Goal: Complete application form: Complete application form

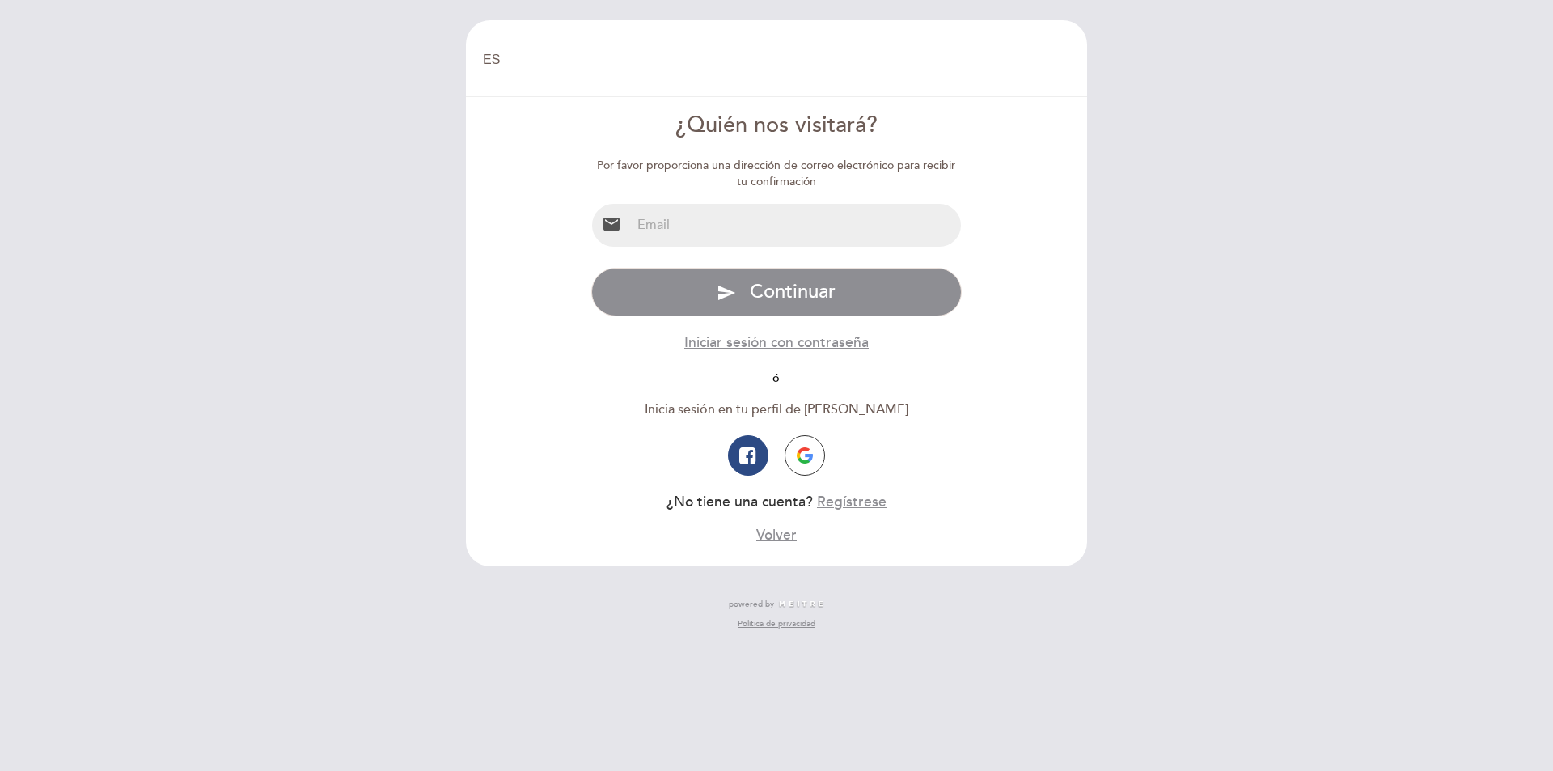
select select "es"
type input "[EMAIL_ADDRESS][DOMAIN_NAME]"
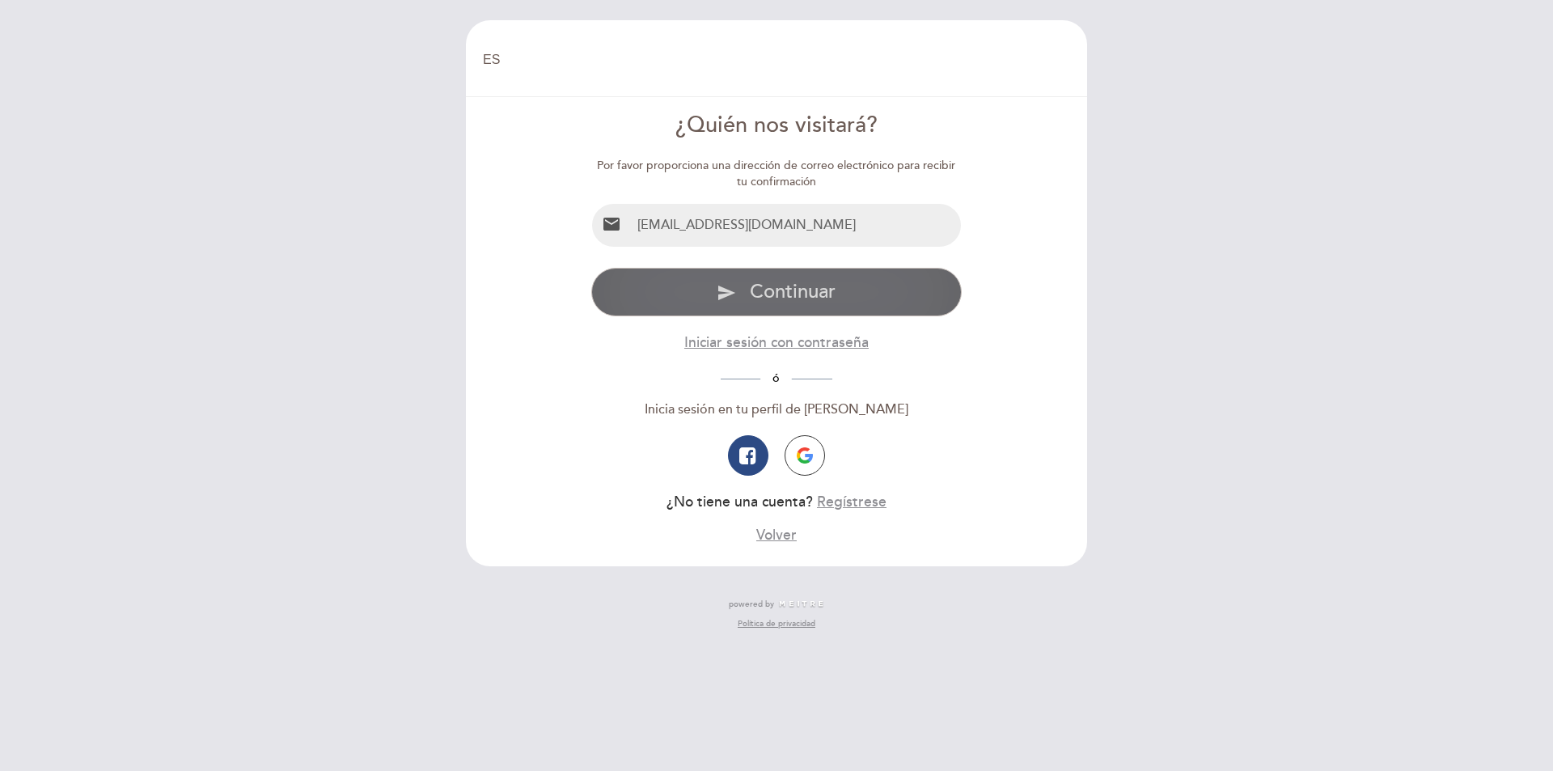
click at [751, 303] on span "Continuar" at bounding box center [793, 291] width 86 height 23
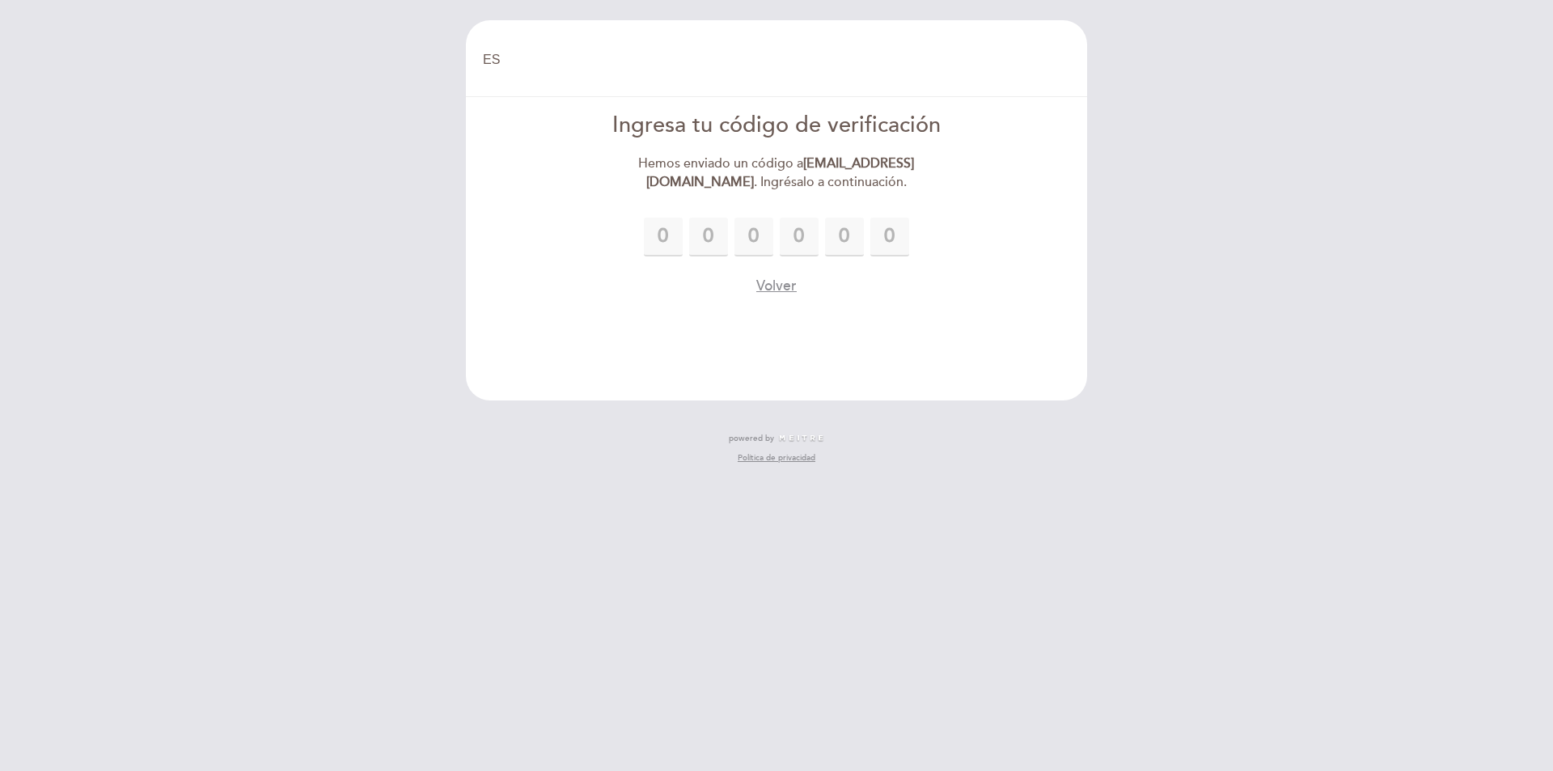
type input "7"
type input "4"
type input "8"
type input "9"
type input "4"
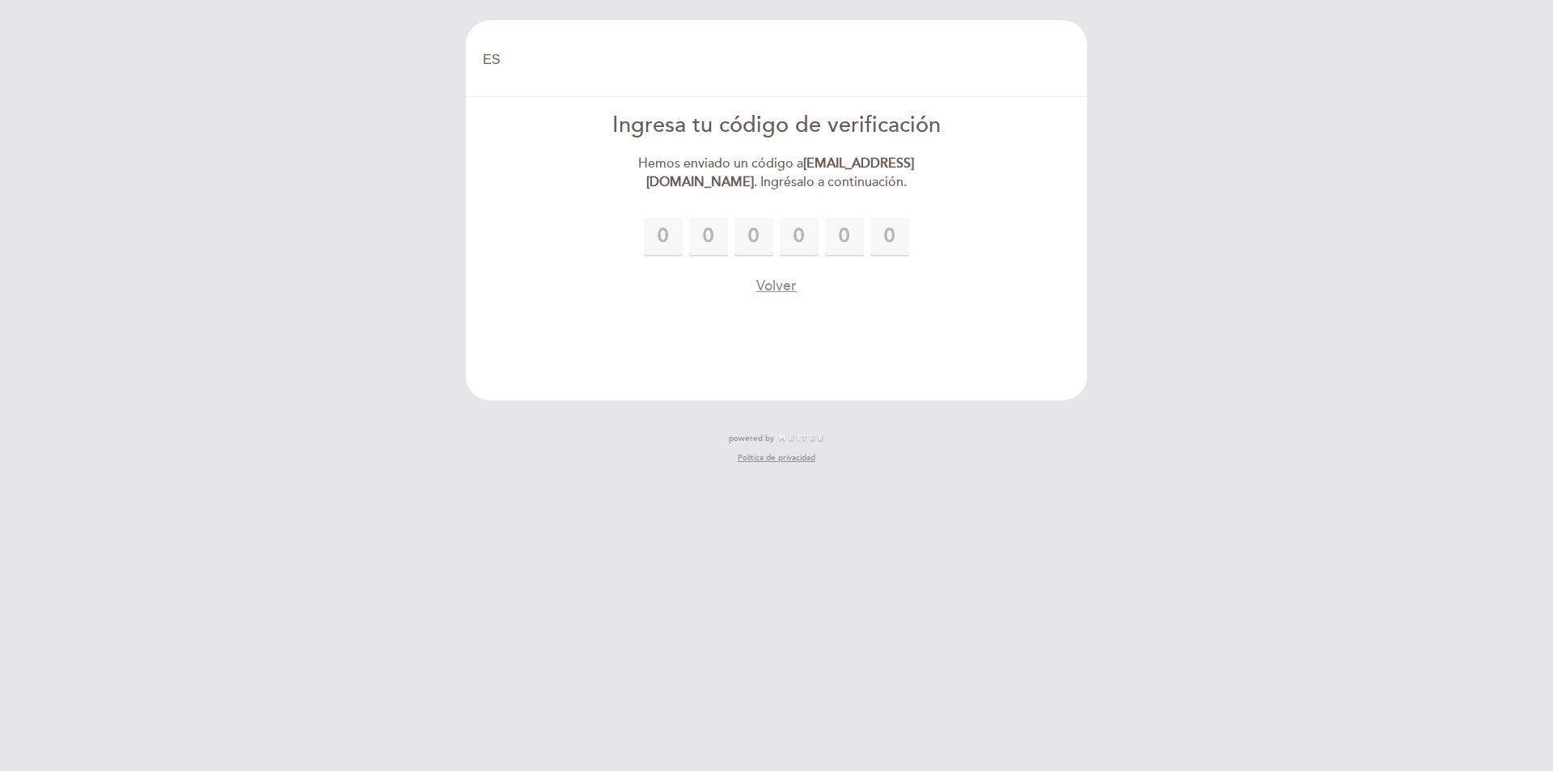
type input "0"
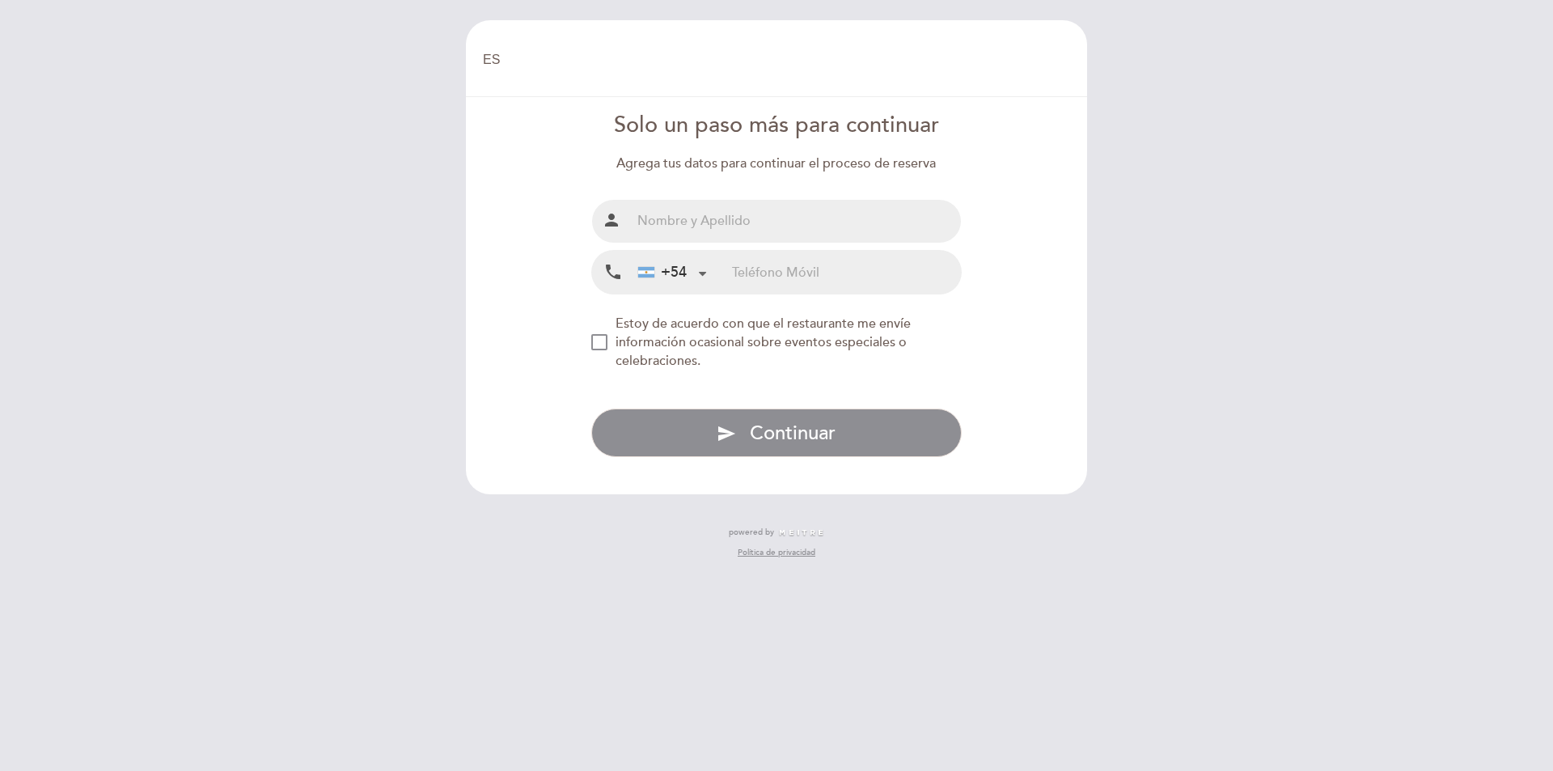
click at [695, 231] on input "text" at bounding box center [796, 221] width 331 height 43
type input "Larretape [PERSON_NAME]"
click at [760, 265] on input "tel" at bounding box center [846, 272] width 229 height 43
type input "1153755550"
click at [600, 342] on div "NEW_MODAL_AGREE_RESTAURANT_SEND_OCCASIONAL_INFO" at bounding box center [599, 342] width 16 height 16
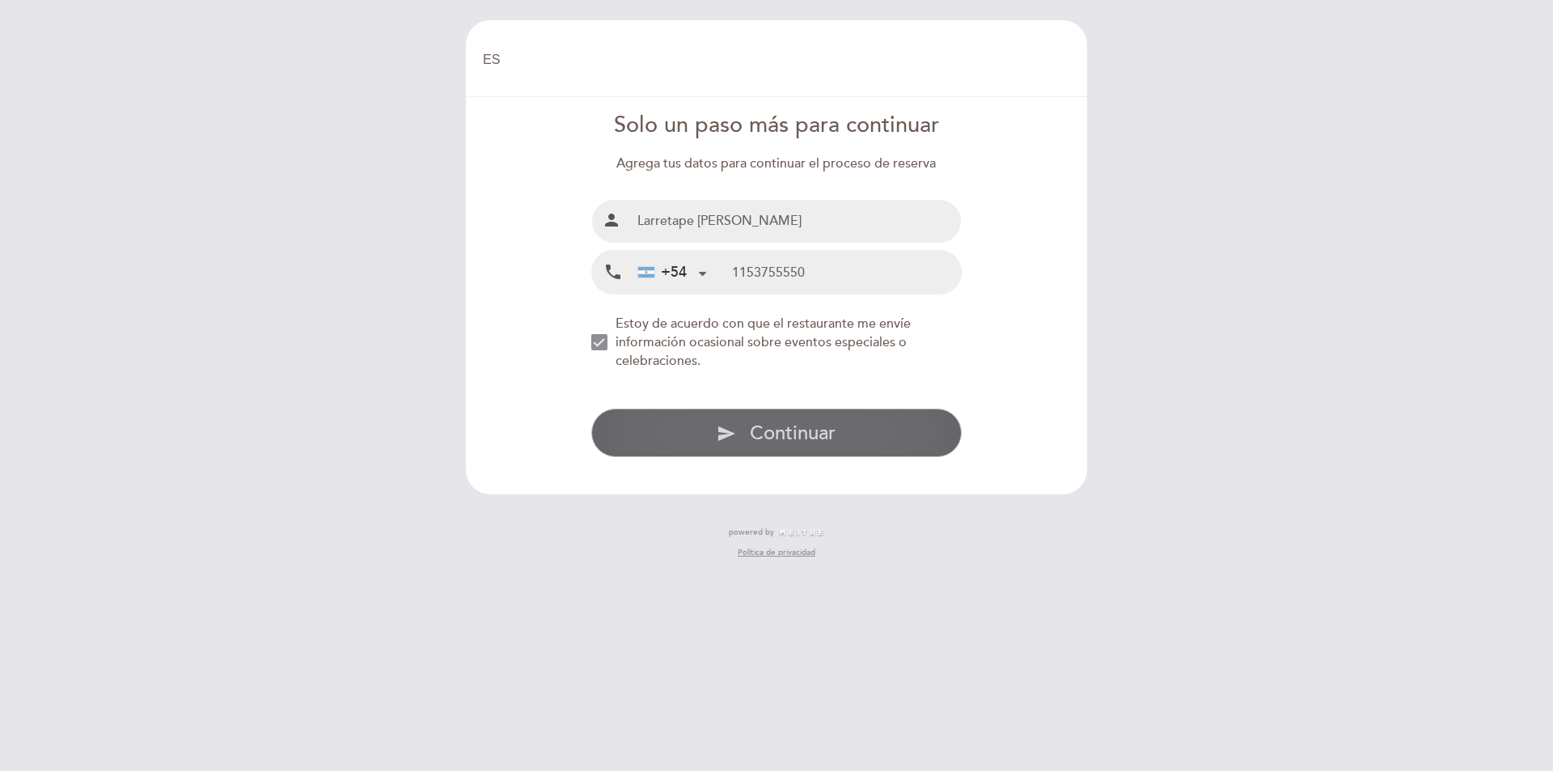
click at [737, 436] on button "send Continuar" at bounding box center [776, 432] width 371 height 49
